Goal: Information Seeking & Learning: Learn about a topic

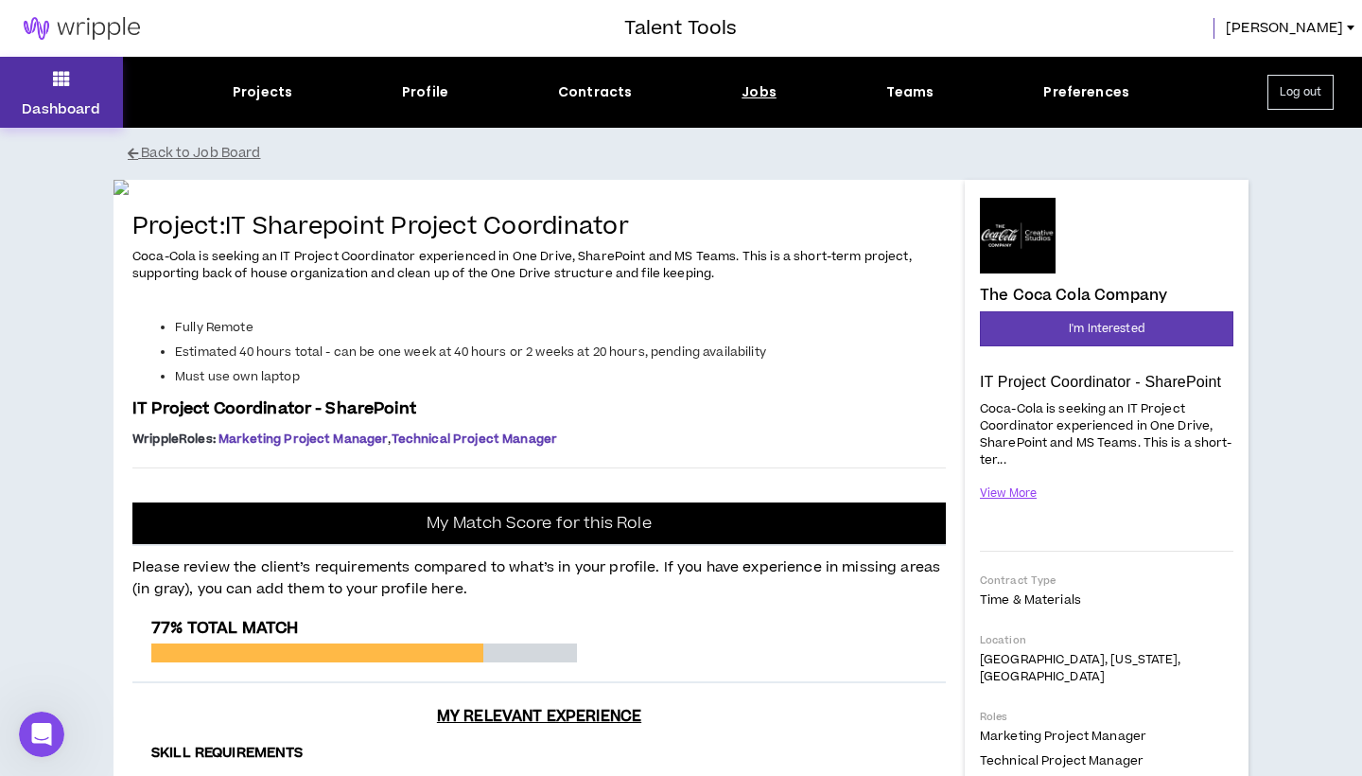
click at [59, 91] on icon at bounding box center [61, 78] width 17 height 26
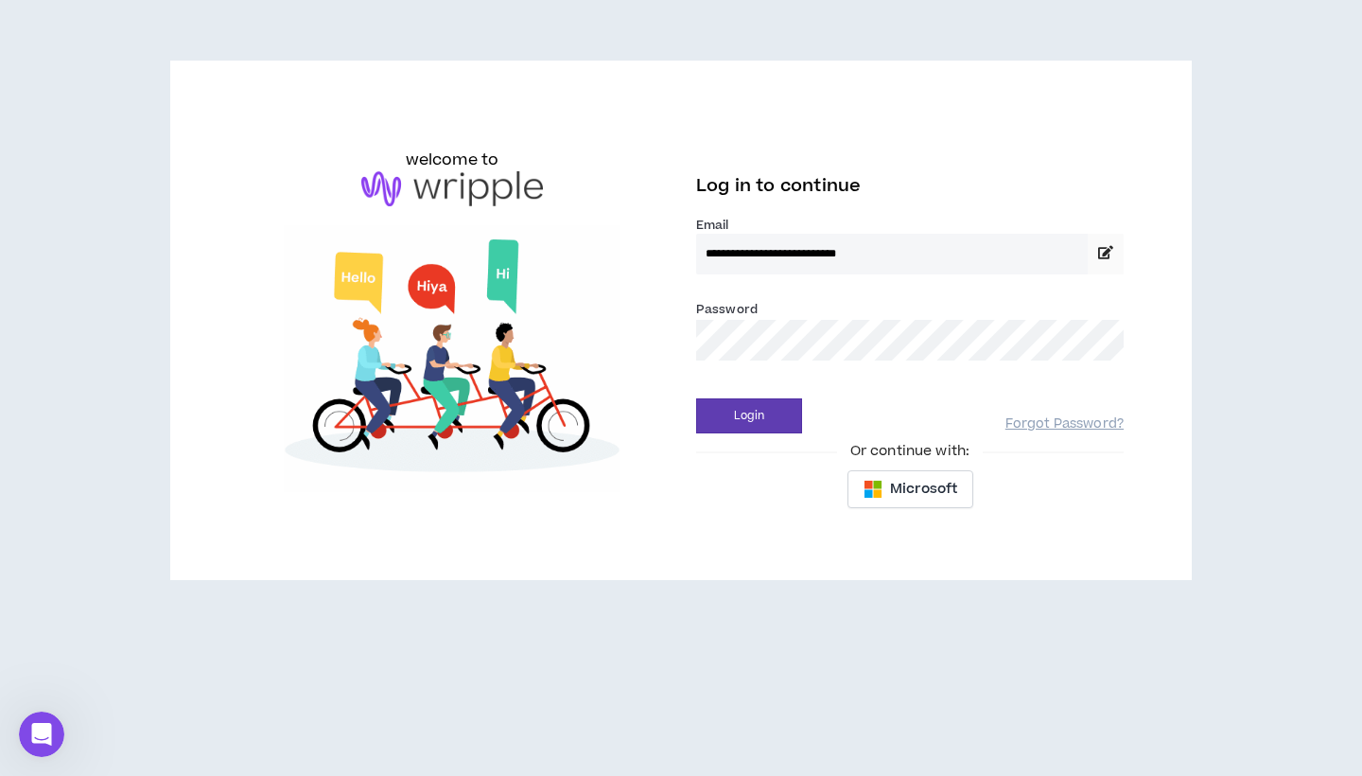
click at [749, 415] on button "Login" at bounding box center [749, 415] width 106 height 35
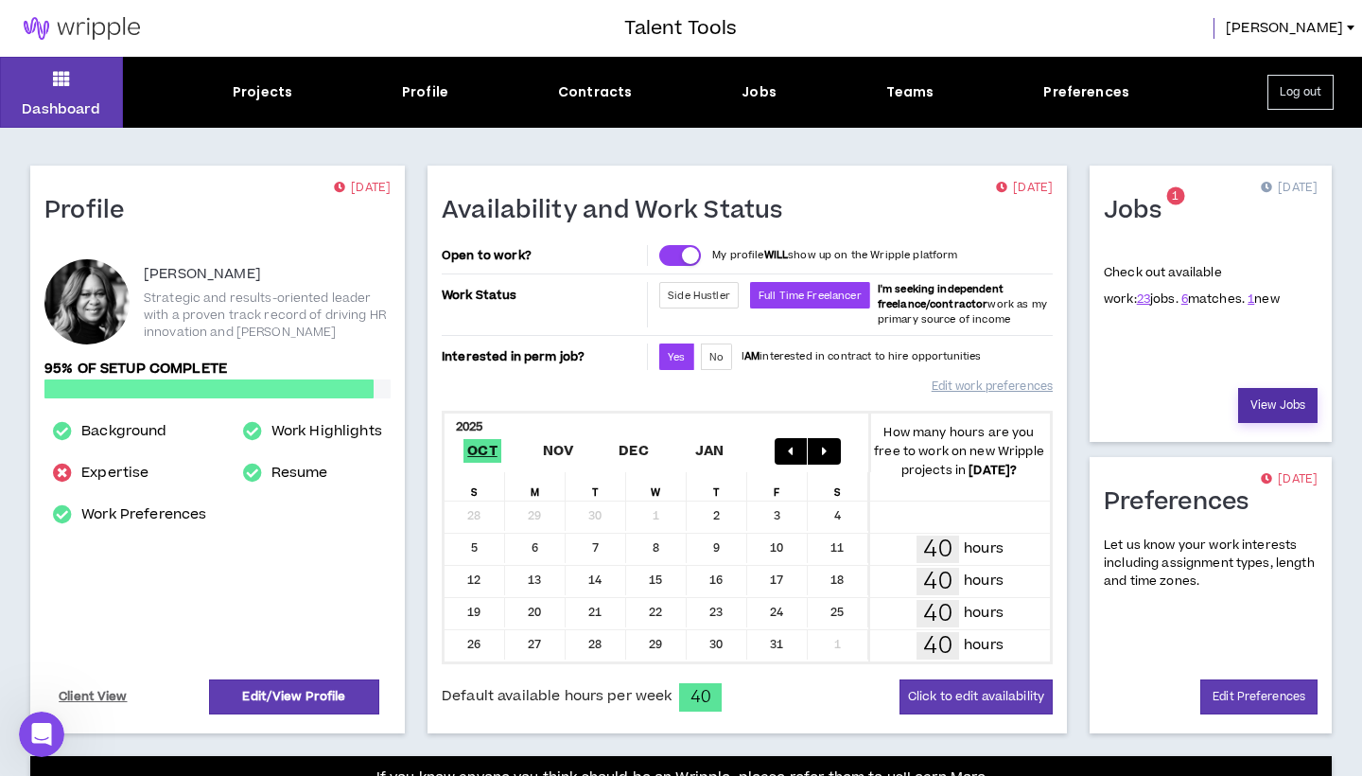
click at [1267, 402] on link "View Jobs" at bounding box center [1277, 405] width 79 height 35
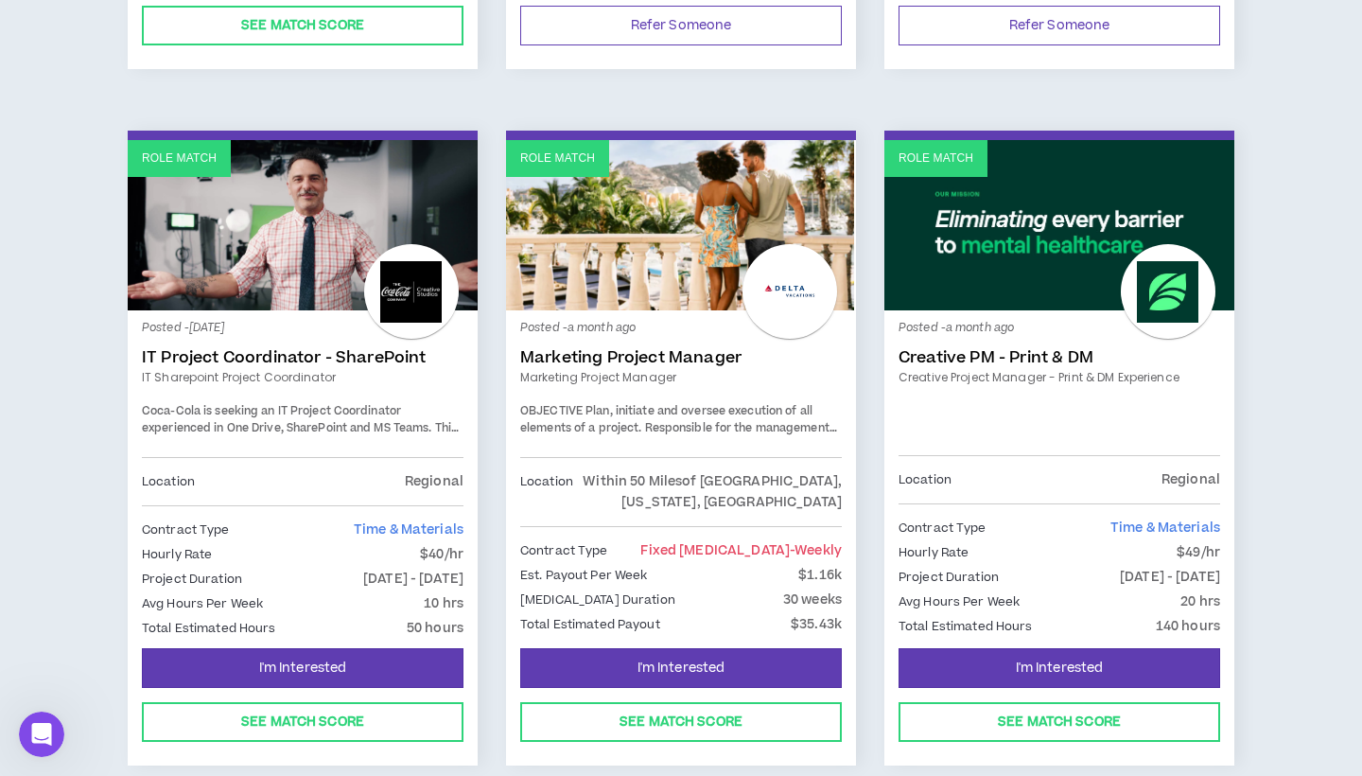
scroll to position [3059, 0]
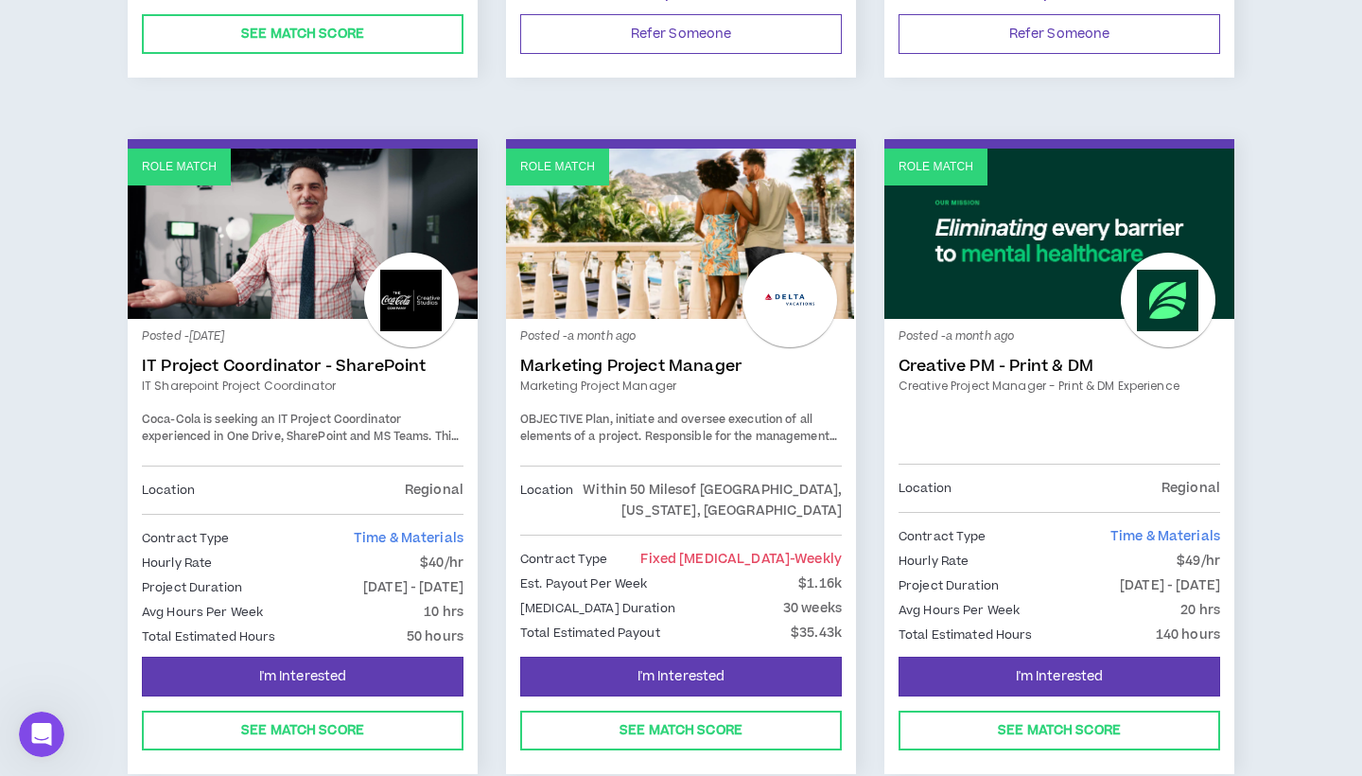
click at [1101, 377] on link "Creative Project Manager - Print & DM Experience" at bounding box center [1060, 385] width 322 height 17
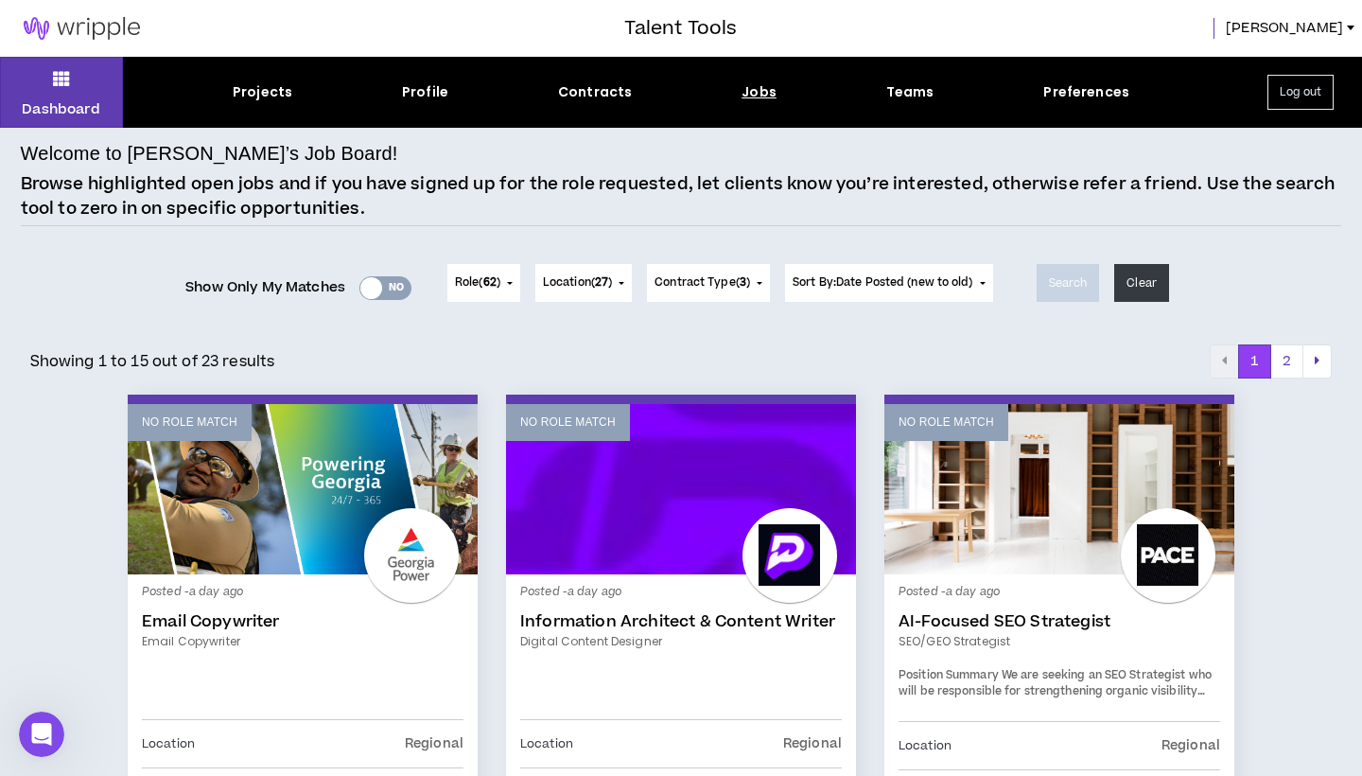
scroll to position [3059, 0]
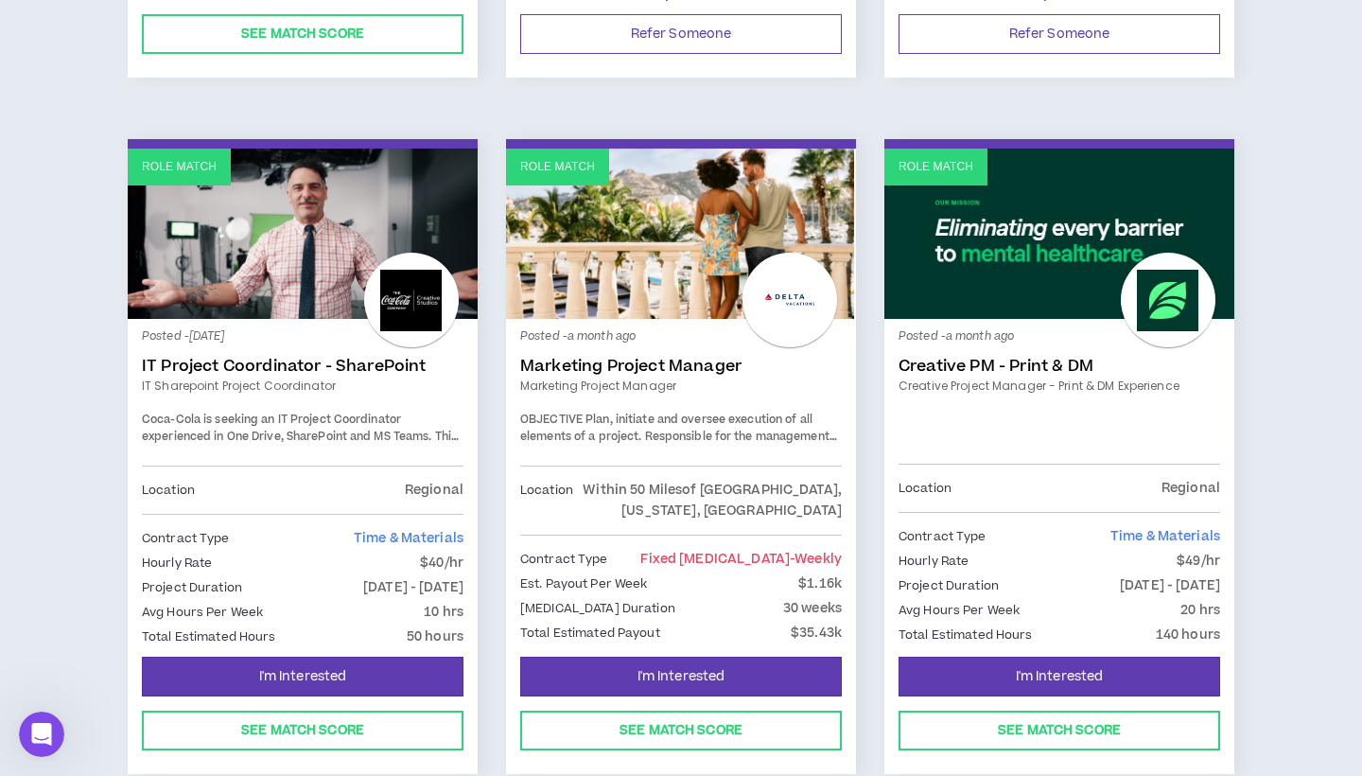
click at [274, 357] on link "IT Project Coordinator - SharePoint" at bounding box center [303, 366] width 322 height 19
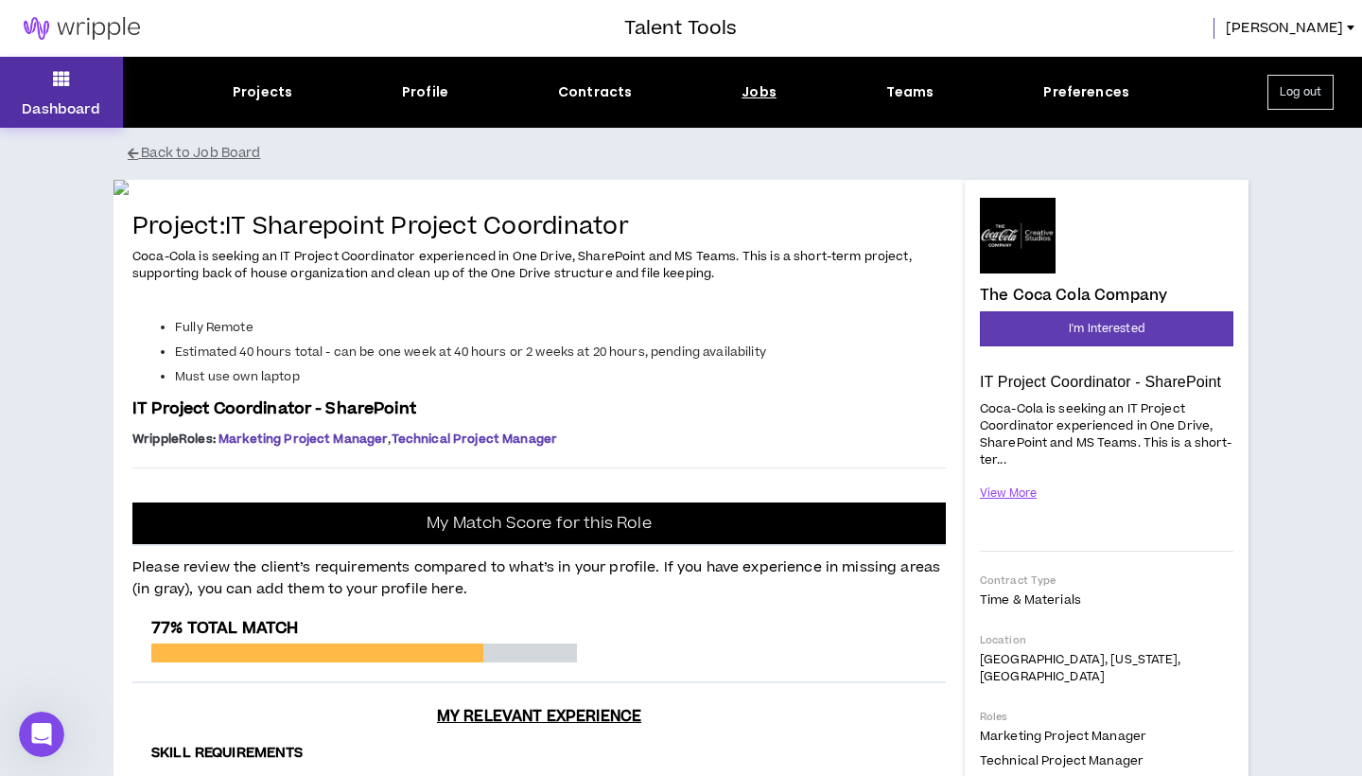
click at [63, 73] on icon at bounding box center [61, 78] width 17 height 26
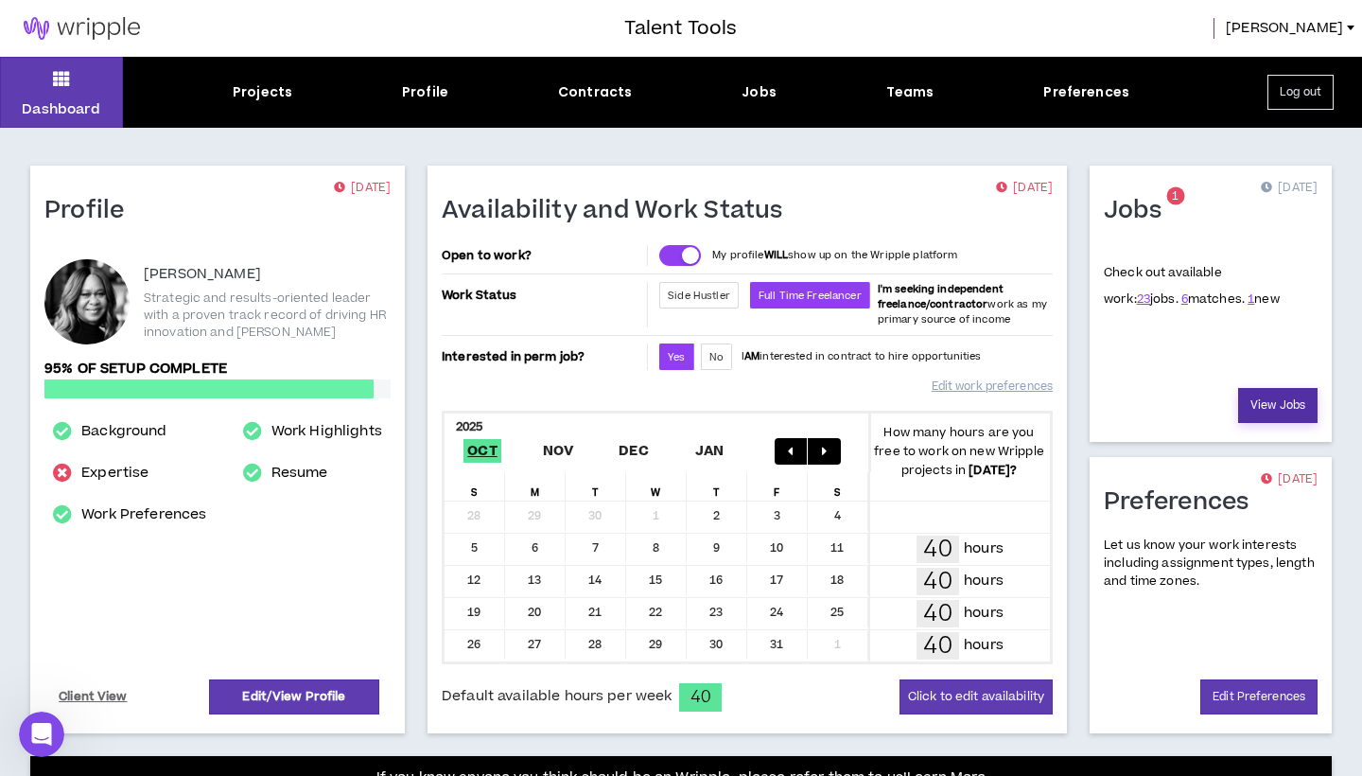
click at [1258, 405] on link "View Jobs" at bounding box center [1277, 405] width 79 height 35
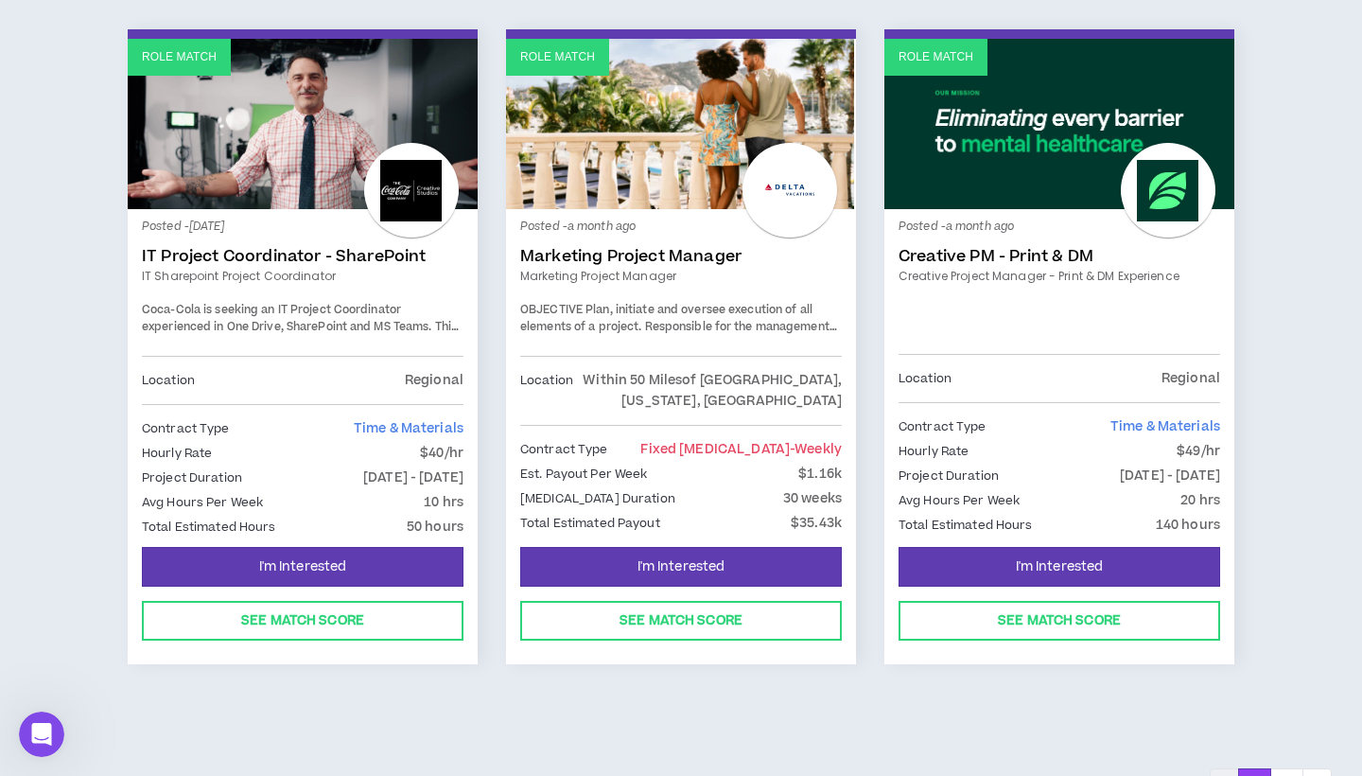
scroll to position [3177, 0]
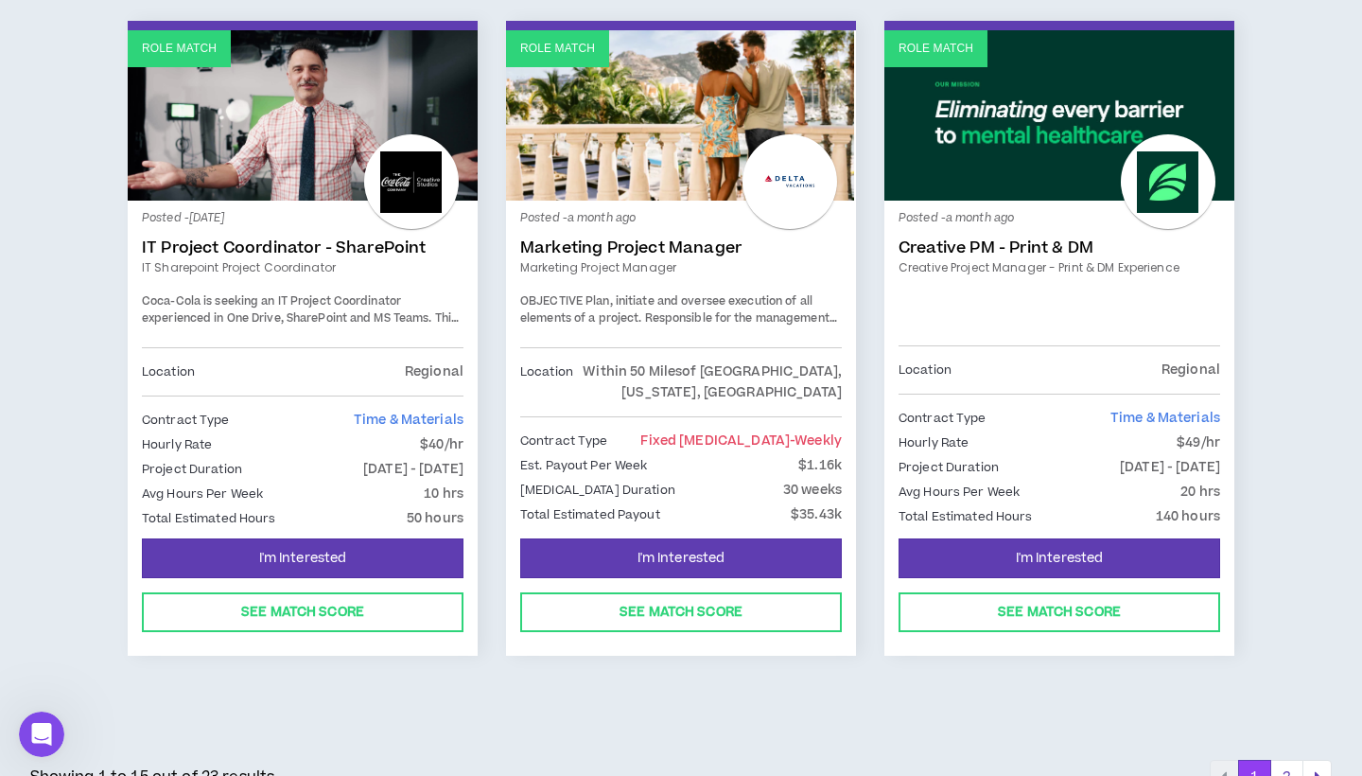
click at [232, 293] on span "Coca-Cola is seeking an IT Project Coordinator experienced in One Drive, ShareP…" at bounding box center [300, 334] width 317 height 82
click at [299, 238] on link "IT Project Coordinator - SharePoint" at bounding box center [303, 247] width 322 height 19
